Goal: Information Seeking & Learning: Learn about a topic

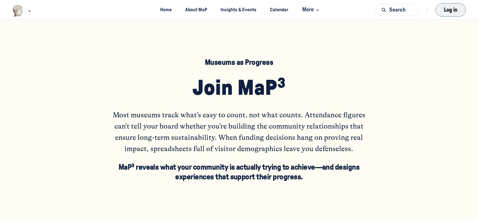
click at [445, 10] on button "Log in" at bounding box center [451, 9] width 30 height 13
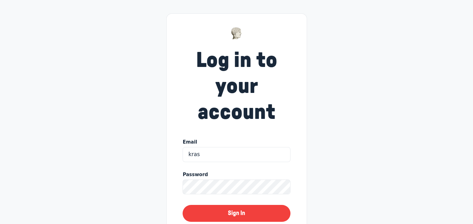
type input "krasmussen@wdm.ca"
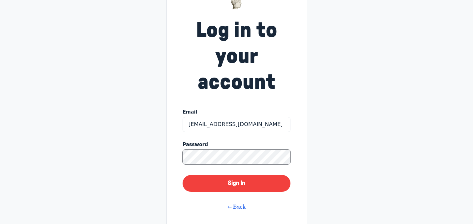
scroll to position [63, 0]
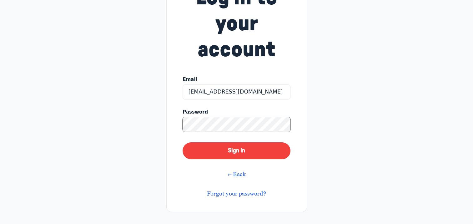
click at [183, 142] on button "Sign In" at bounding box center [237, 150] width 108 height 17
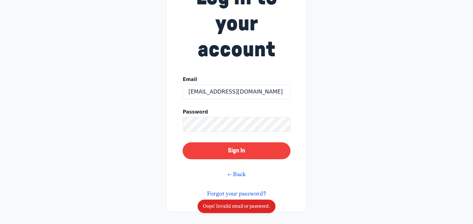
click at [247, 193] on link "Forgot your password?" at bounding box center [236, 193] width 59 height 7
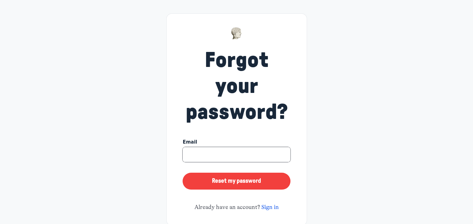
click at [220, 155] on input at bounding box center [237, 154] width 108 height 15
type input "krasmussen@wdm.ca"
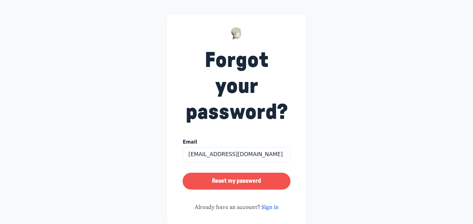
click at [241, 182] on button "Reset my password" at bounding box center [237, 181] width 108 height 17
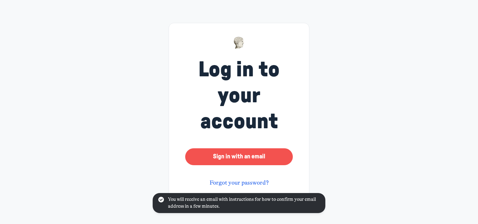
click at [256, 153] on button "Sign in with an email" at bounding box center [239, 156] width 108 height 17
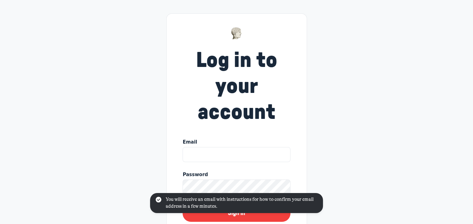
click at [199, 154] on input "Email" at bounding box center [237, 154] width 108 height 15
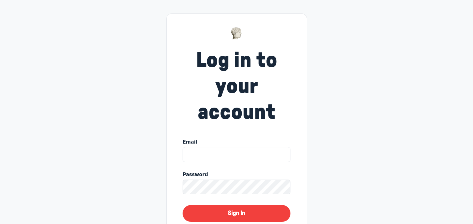
click at [198, 155] on input "Email" at bounding box center [237, 154] width 108 height 15
click at [105, 50] on div "Log in to your account Email Password Sign In ← Back Forgot your password?" at bounding box center [236, 144] width 473 height 289
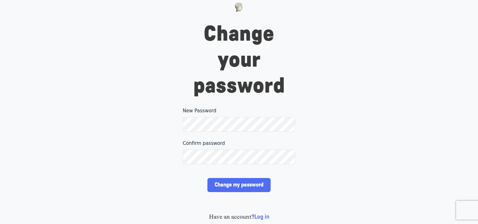
click at [165, 144] on div "Change your password New Password Please make sure your password includes at le…" at bounding box center [239, 112] width 478 height 224
click at [231, 184] on input "Change my password" at bounding box center [238, 185] width 63 height 14
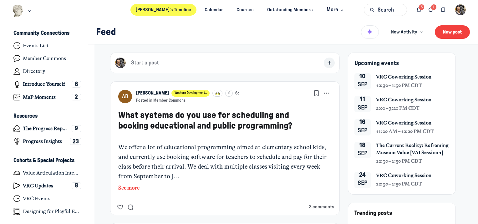
scroll to position [31, 0]
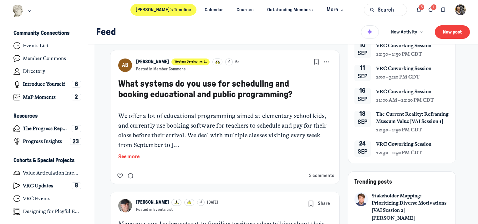
click at [123, 156] on button "See more" at bounding box center [224, 157] width 213 height 8
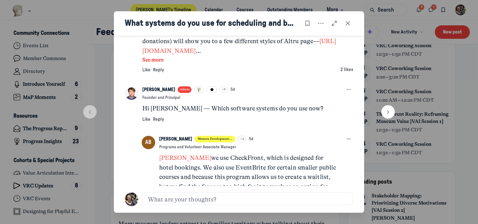
scroll to position [342, 0]
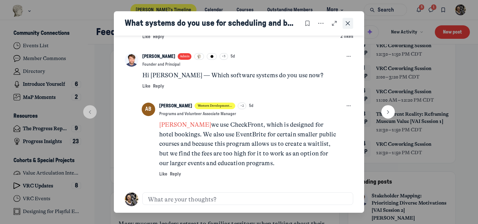
click at [348, 25] on icon "Close post" at bounding box center [348, 23] width 6 height 7
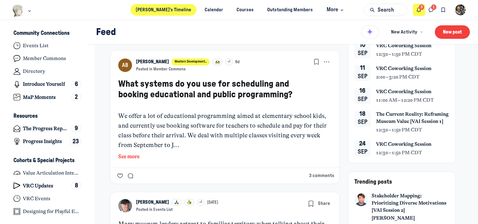
click at [419, 10] on icon "Notifications" at bounding box center [419, 10] width 6 height 7
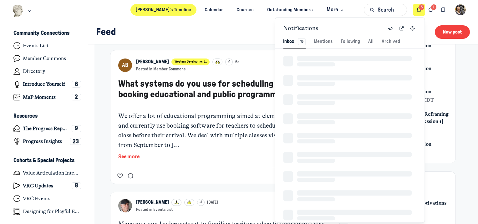
scroll to position [851, 1325]
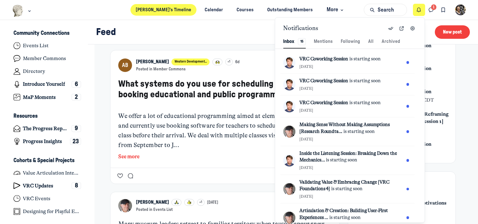
click at [419, 10] on icon "Notifications" at bounding box center [419, 10] width 6 height 7
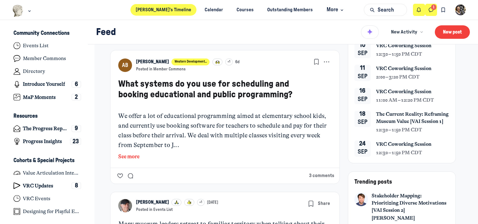
click at [431, 9] on icon "Direct messages" at bounding box center [431, 10] width 6 height 7
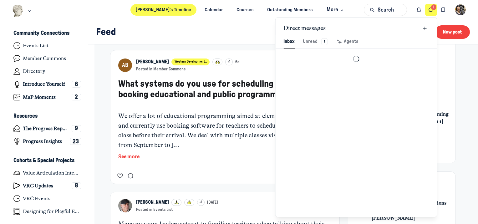
scroll to position [851, 1459]
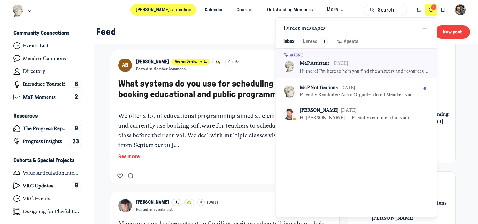
click at [431, 9] on icon "Direct messages" at bounding box center [431, 10] width 6 height 7
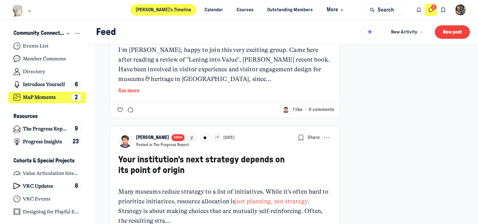
scroll to position [720, 0]
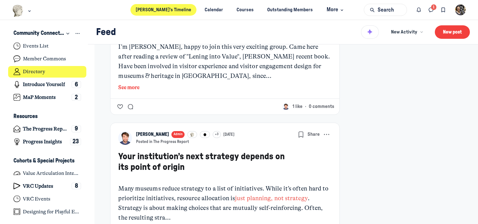
click at [37, 71] on h4 "Directory" at bounding box center [34, 72] width 22 height 6
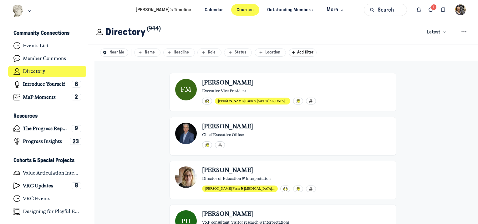
click at [234, 10] on link "Courses" at bounding box center [245, 10] width 28 height 12
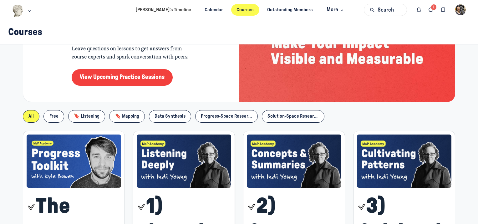
scroll to position [94, 0]
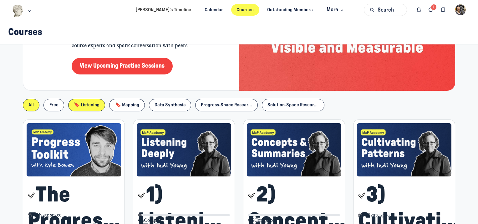
click at [76, 103] on span "🔖 Listening" at bounding box center [87, 105] width 26 height 5
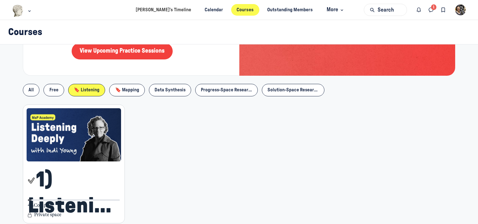
scroll to position [149, 0]
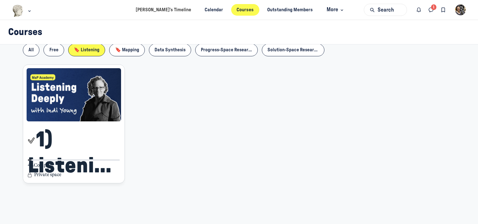
click at [88, 119] on img "Main Content" at bounding box center [74, 94] width 95 height 53
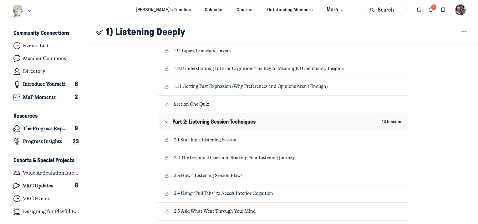
scroll to position [313, 0]
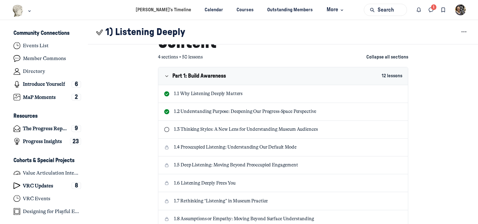
click at [233, 128] on p "1.3 Thinking Styles: A New Lens for Understanding Museum Audiences" at bounding box center [288, 129] width 229 height 7
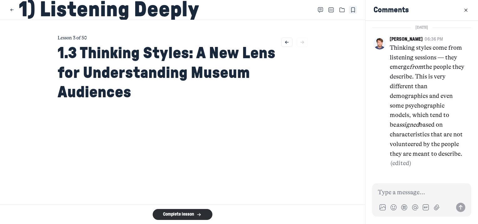
drag, startPoint x: 468, startPoint y: 10, endPoint x: 464, endPoint y: 12, distance: 4.5
click at [468, 10] on icon "Close" at bounding box center [465, 10] width 5 height 7
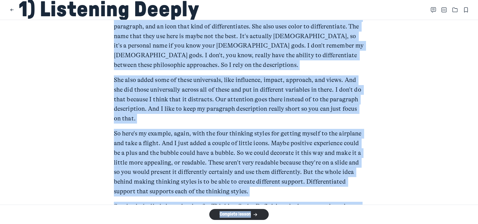
scroll to position [3112, 0]
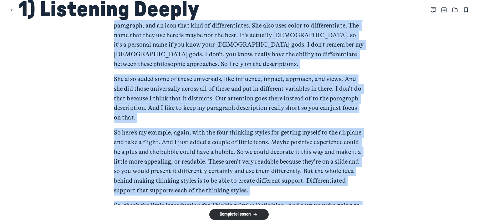
drag, startPoint x: 112, startPoint y: 70, endPoint x: 300, endPoint y: 204, distance: 230.7
click at [300, 204] on main "Lesson 3 of 50 1.3 Thinking Styles: A New Lens for Understanding Museum Audienc…" at bounding box center [239, 112] width 478 height 185
copy div "Indi : Hi, everyone. I’m Indi Young and I’d like to give you a definition of th…"
